Goal: Transaction & Acquisition: Purchase product/service

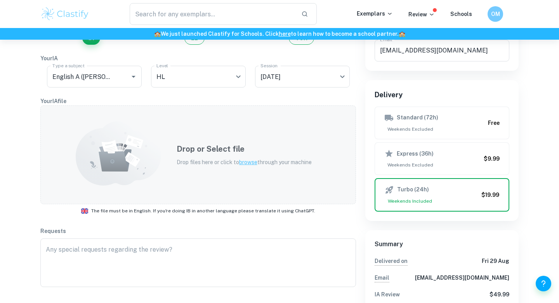
scroll to position [107, 0]
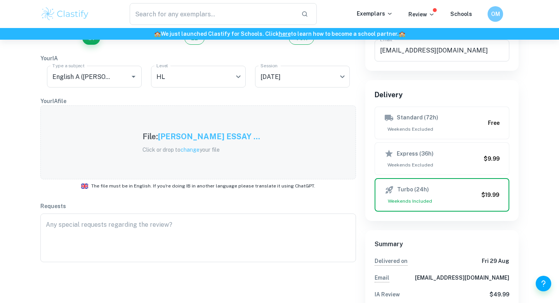
click at [236, 139] on h5 "Szymborska HL ESSAY ..." at bounding box center [209, 137] width 102 height 12
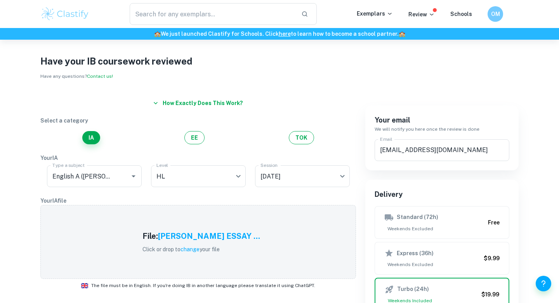
scroll to position [0, 0]
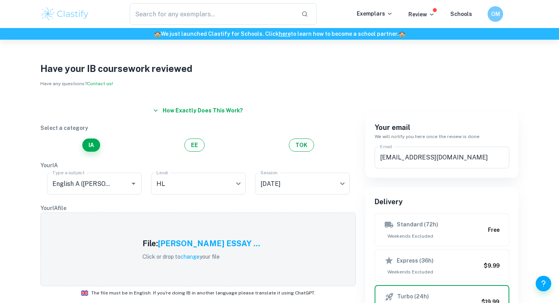
click at [167, 115] on button "How exactly does this work?" at bounding box center [198, 110] width 96 height 14
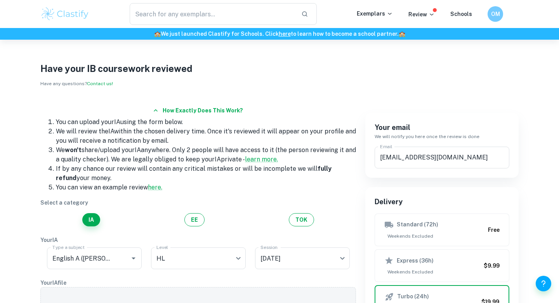
click at [167, 115] on button "How exactly does this work?" at bounding box center [198, 110] width 96 height 14
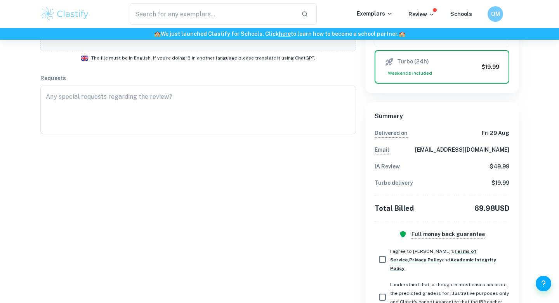
scroll to position [282, 0]
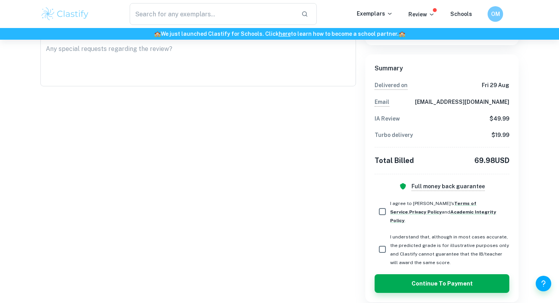
click at [393, 204] on span "I agree to Clastify's Terms of Service , Privacy Policy and Academic Integrity …" at bounding box center [443, 211] width 106 height 23
click at [390, 204] on input "I agree to Clastify's Terms of Service , Privacy Policy and Academic Integrity …" at bounding box center [383, 212] width 16 height 16
checkbox input "true"
click at [393, 241] on span "I understand that, although in most cases accurate, the predicted grade is for …" at bounding box center [449, 249] width 119 height 34
click at [390, 241] on input "I understand that, although in most cases accurate, the predicted grade is for …" at bounding box center [383, 249] width 16 height 16
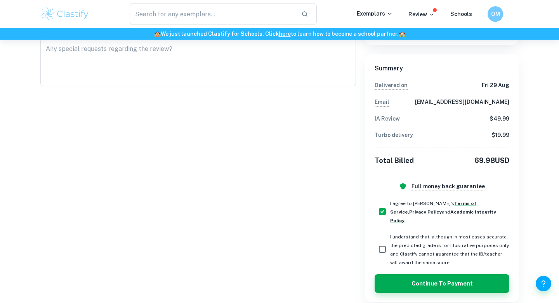
checkbox input "true"
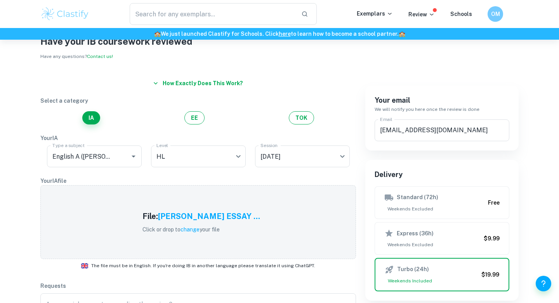
scroll to position [28, 0]
click at [206, 219] on h5 "Szymborska HL ESSAY ..." at bounding box center [209, 216] width 102 height 12
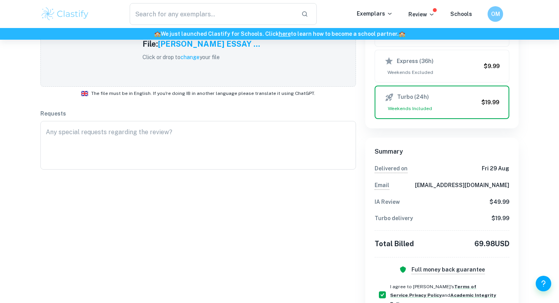
scroll to position [282, 0]
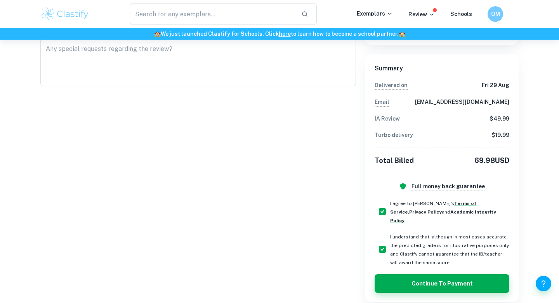
click at [419, 265] on div "Summary Delivered on Fri 29 Aug Email oliver_magill25@student.friends.tas.edu.a…" at bounding box center [442, 178] width 135 height 229
click at [416, 274] on button "Continue to Payment" at bounding box center [442, 283] width 135 height 19
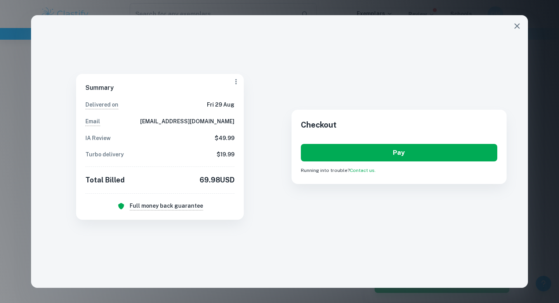
click at [370, 155] on button "Pay" at bounding box center [399, 152] width 197 height 17
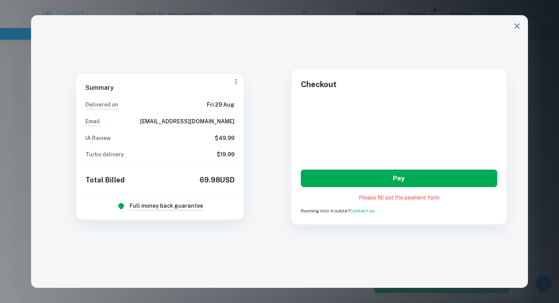
click at [422, 185] on button "Pay" at bounding box center [399, 177] width 197 height 17
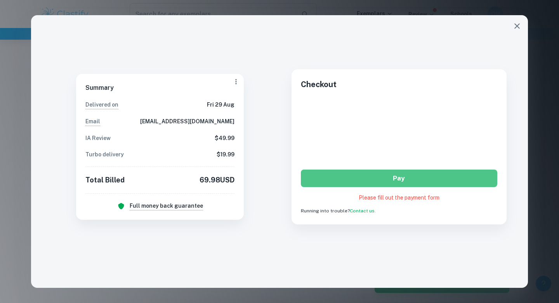
click at [392, 181] on button "Pay" at bounding box center [399, 177] width 197 height 17
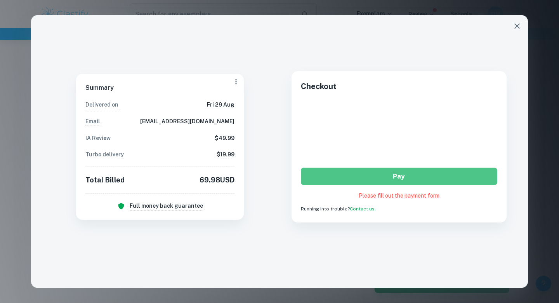
click at [422, 202] on div "Checkout Pay Please fill out the payment form Running into trouble? Contact us." at bounding box center [399, 146] width 215 height 151
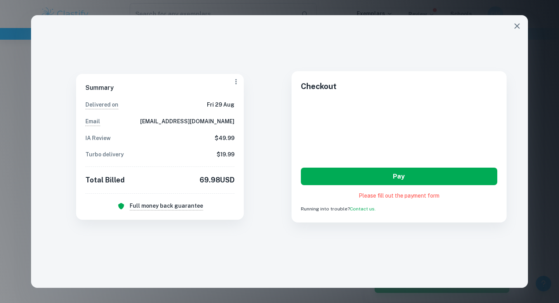
click at [404, 171] on button "Pay" at bounding box center [399, 175] width 197 height 17
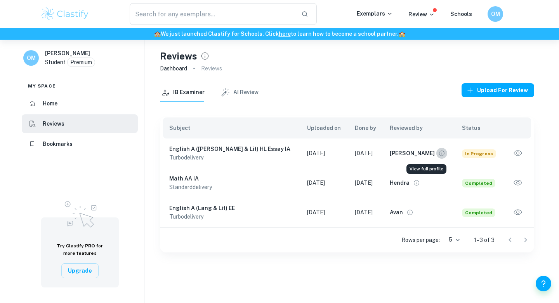
click at [439, 153] on icon "View full profile" at bounding box center [442, 153] width 7 height 7
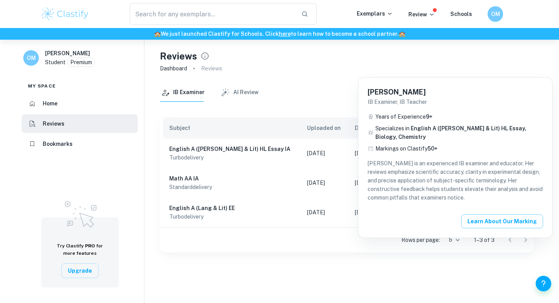
click at [493, 214] on button "Learn about our Marking" at bounding box center [503, 221] width 82 height 14
click at [359, 57] on div at bounding box center [279, 151] width 559 height 303
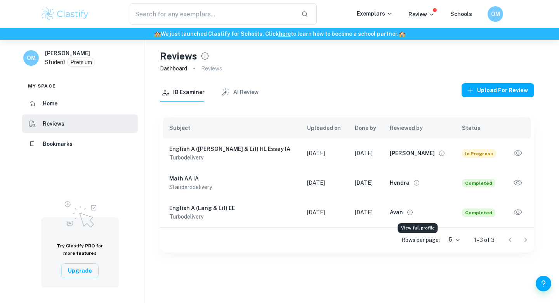
click at [414, 210] on icon "View full profile" at bounding box center [410, 212] width 7 height 7
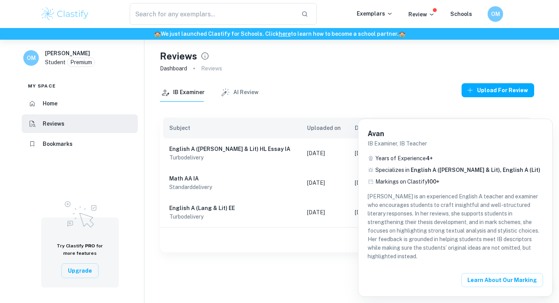
click at [346, 271] on div at bounding box center [279, 151] width 559 height 303
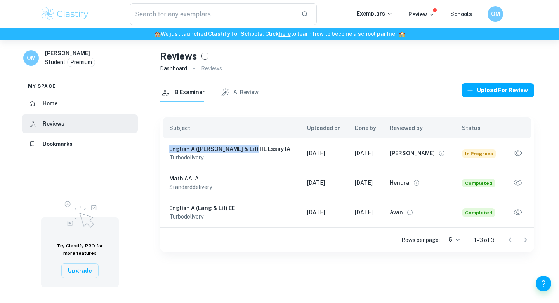
drag, startPoint x: 168, startPoint y: 148, endPoint x: 248, endPoint y: 147, distance: 80.0
click at [249, 147] on td "English A (Lang & Lit) HL Essay IA turbo delivery" at bounding box center [230, 153] width 141 height 30
click at [279, 110] on div "IB Examiner AI Review Upload for review Subject Uploaded on Done by Reviewed by…" at bounding box center [347, 167] width 375 height 169
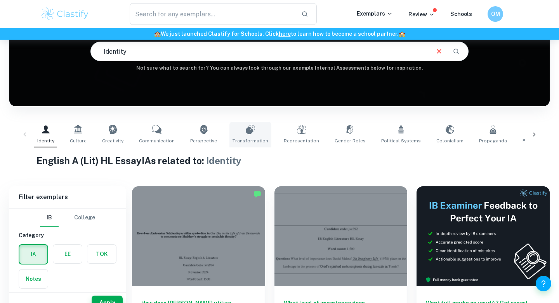
scroll to position [200, 0]
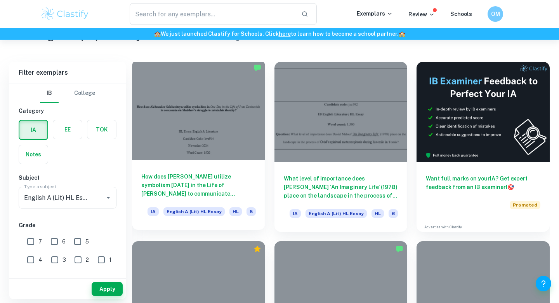
click at [215, 192] on h6 "How does [PERSON_NAME] utilize symbolism [DATE] in the Life of [PERSON_NAME] to…" at bounding box center [198, 185] width 115 height 26
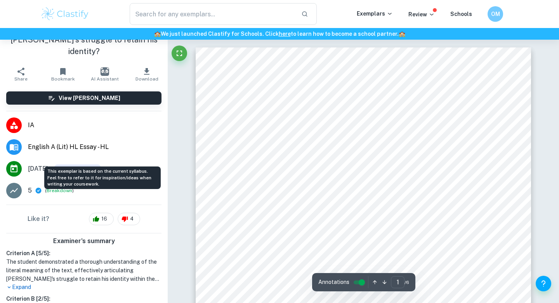
scroll to position [47, 0]
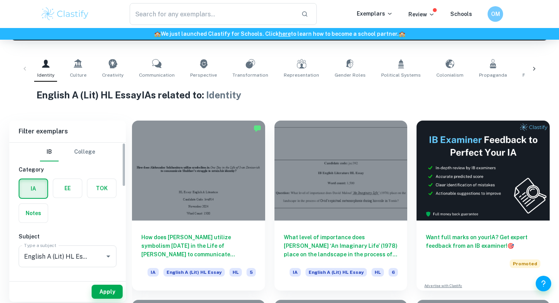
scroll to position [145, 0]
